Goal: Task Accomplishment & Management: Complete application form

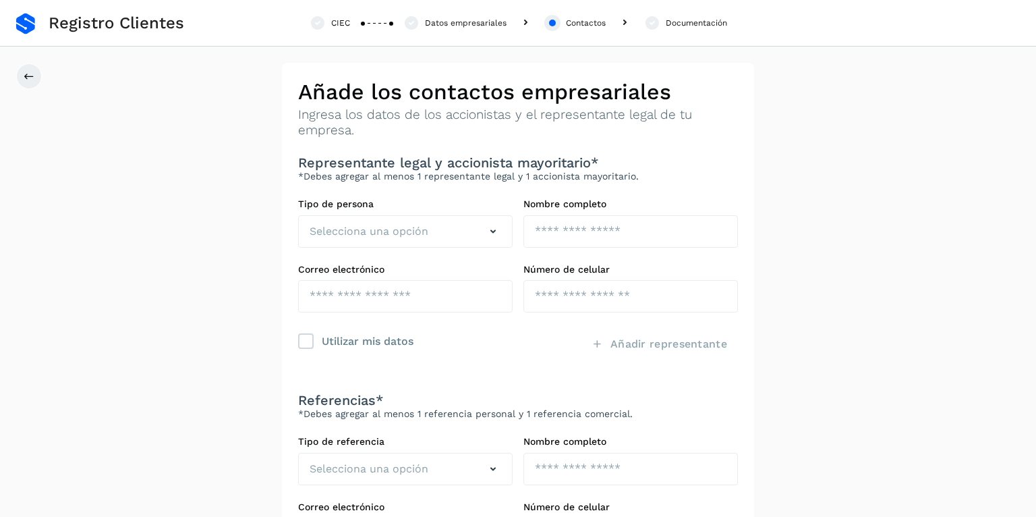
scroll to position [72, 0]
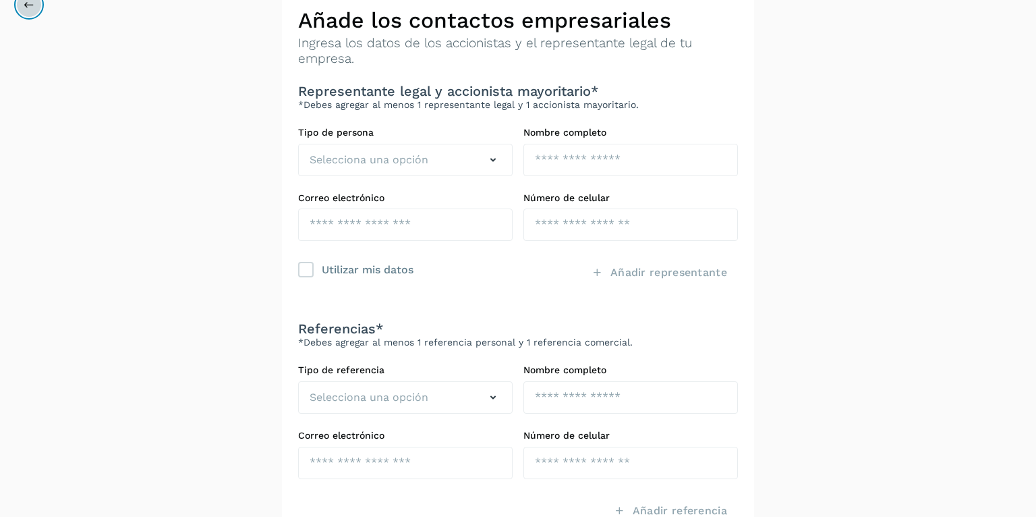
click at [32, 6] on icon at bounding box center [29, 4] width 11 height 11
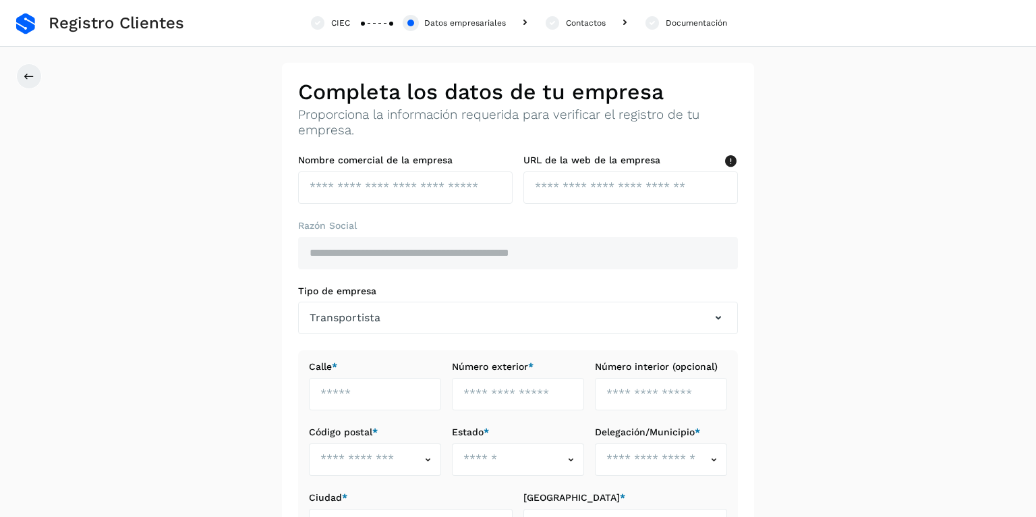
click at [24, 22] on link at bounding box center [25, 24] width 19 height 22
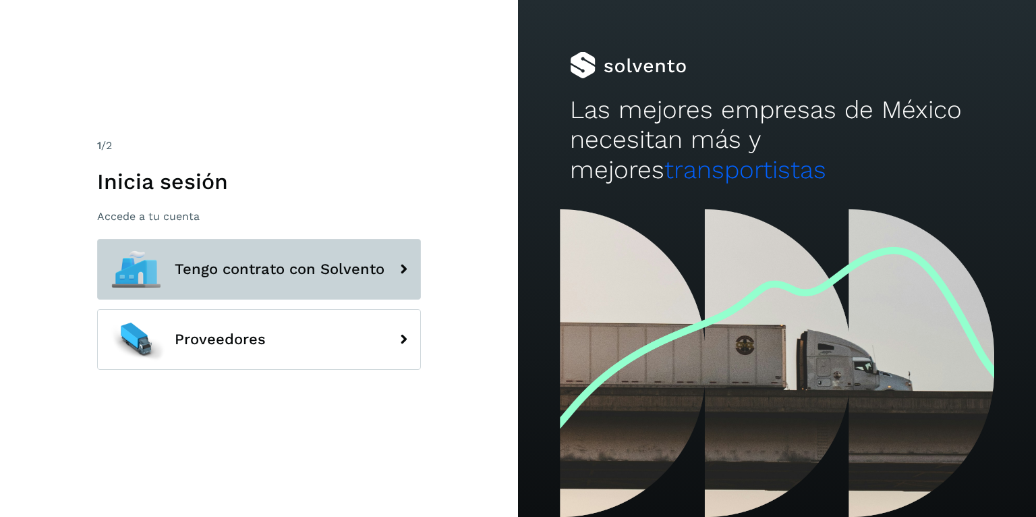
click at [171, 252] on button "Tengo contrato con Solvento" at bounding box center [259, 269] width 324 height 61
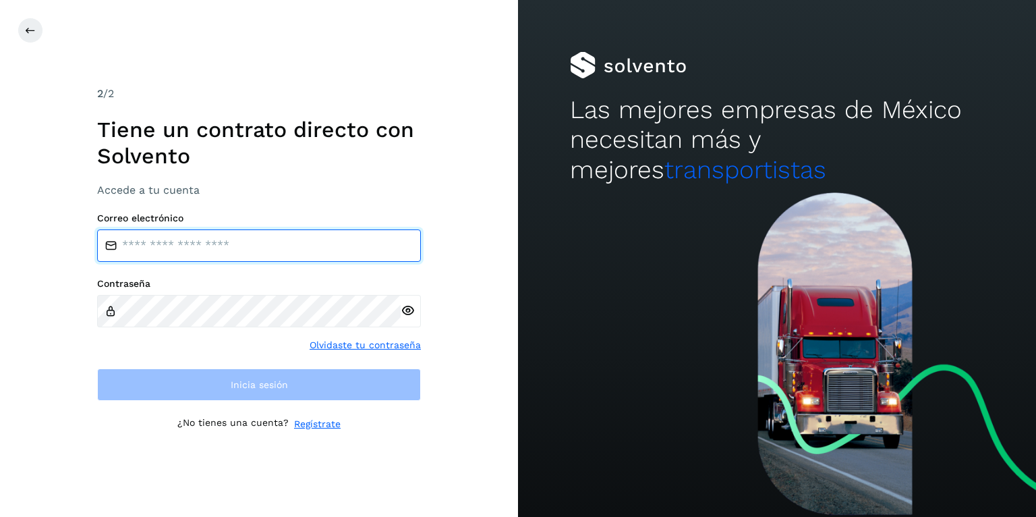
click at [212, 248] on input "email" at bounding box center [259, 245] width 324 height 32
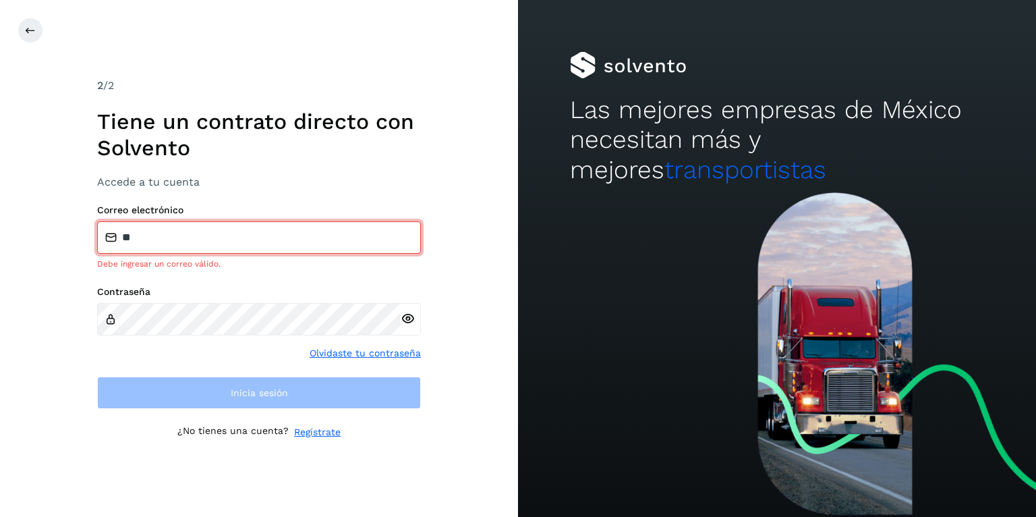
type input "**********"
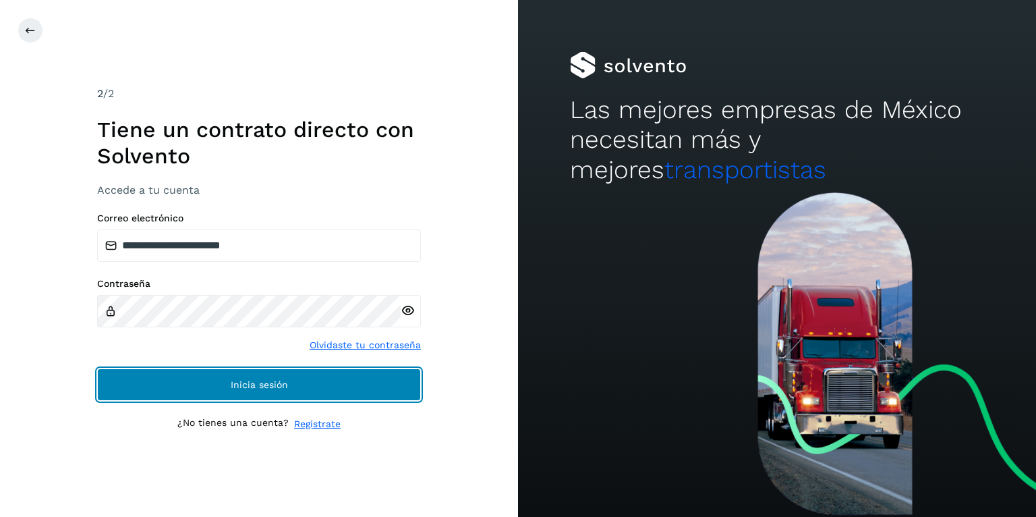
click at [231, 381] on span "Inicia sesión" at bounding box center [259, 384] width 57 height 9
